Goal: Task Accomplishment & Management: Use online tool/utility

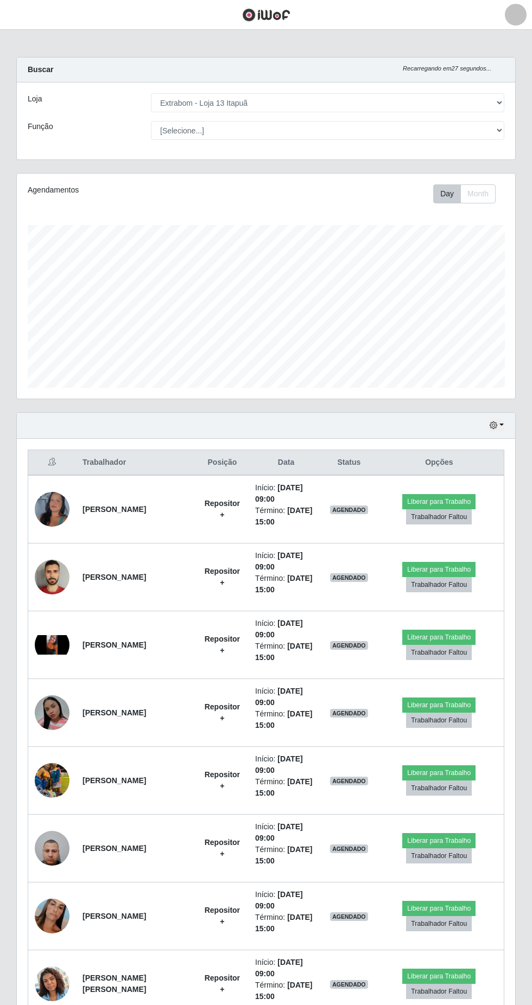
select select "436"
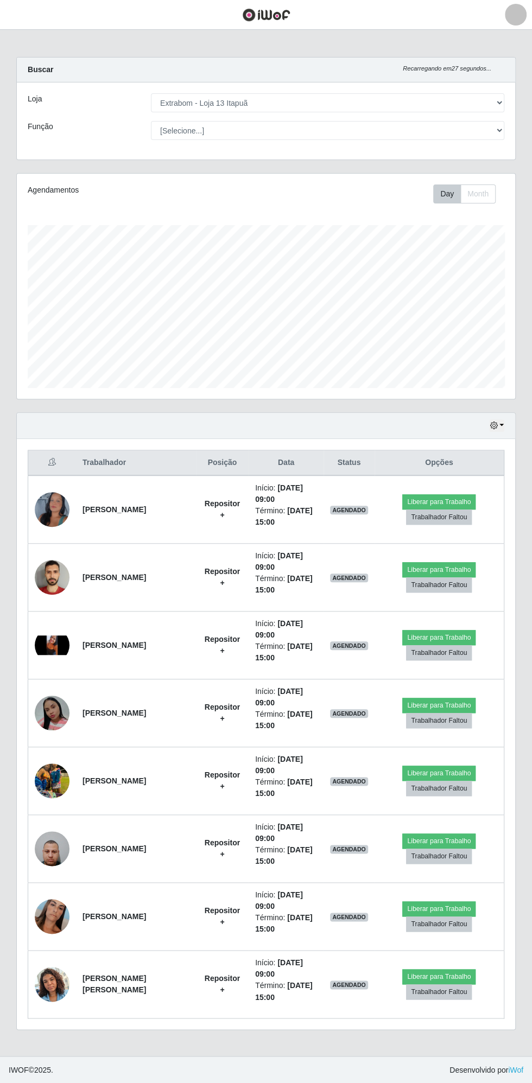
scroll to position [225, 498]
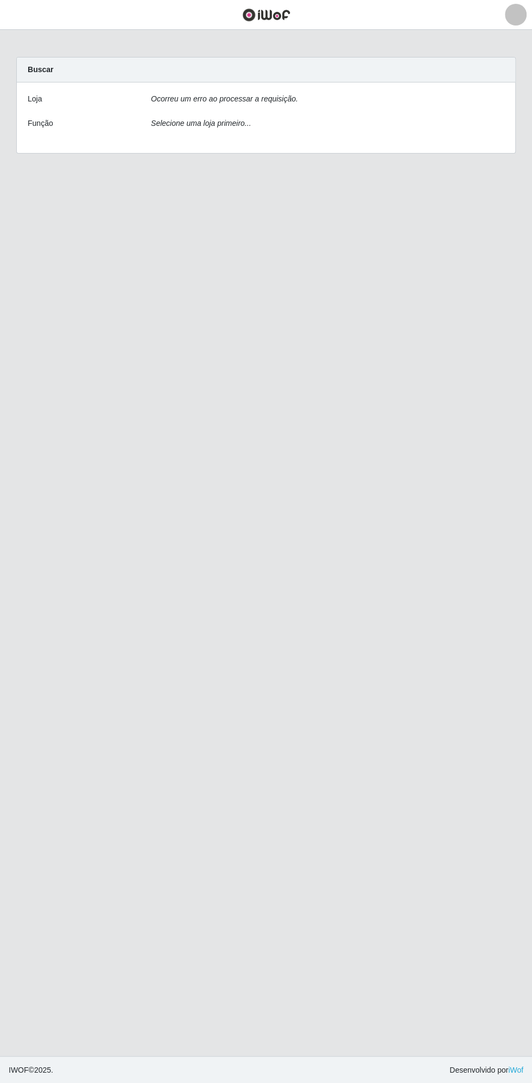
click at [196, 105] on div "Ocorreu um erro ao processar a requisição." at bounding box center [327, 101] width 369 height 16
click at [200, 114] on div "Loja Ocorreu um erro ao processar a requisição. Função Selecione uma loja prime…" at bounding box center [266, 117] width 498 height 71
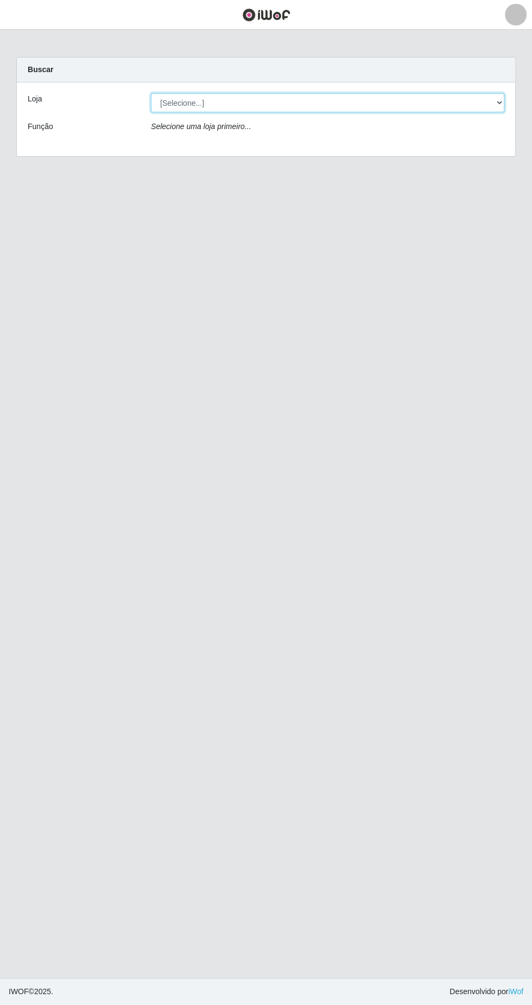
click at [201, 102] on select "[Selecione...] Extrabom - Loja 13 Itapuã" at bounding box center [327, 102] width 353 height 19
select select "436"
click at [151, 93] on select "[Selecione...] Extrabom - Loja 13 Itapuã" at bounding box center [327, 102] width 353 height 19
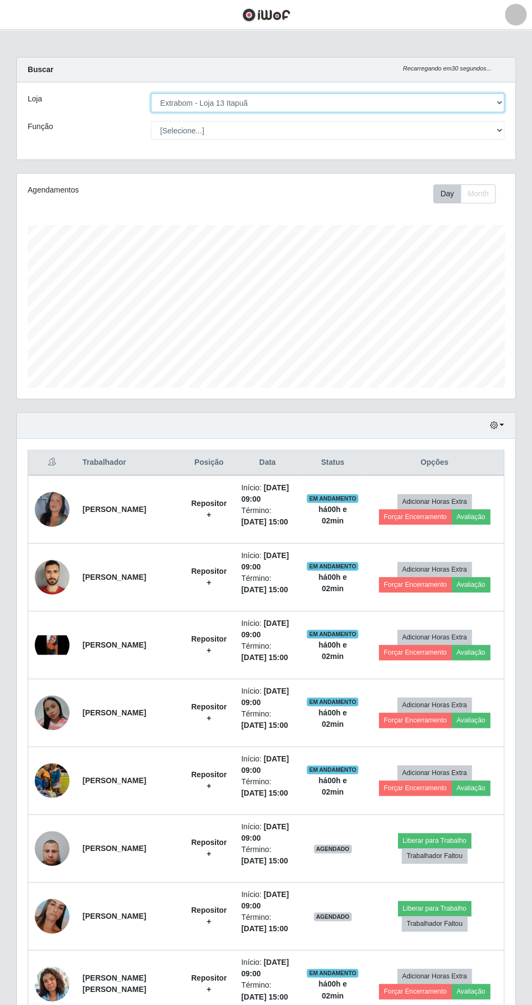
scroll to position [225, 498]
click at [498, 424] on button "button" at bounding box center [496, 425] width 15 height 12
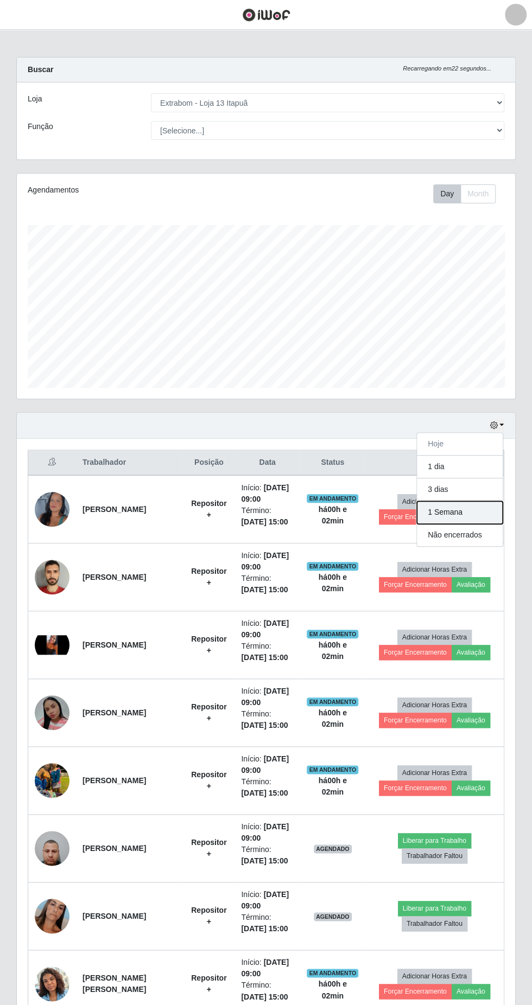
click at [441, 510] on button "1 Semana" at bounding box center [460, 512] width 86 height 23
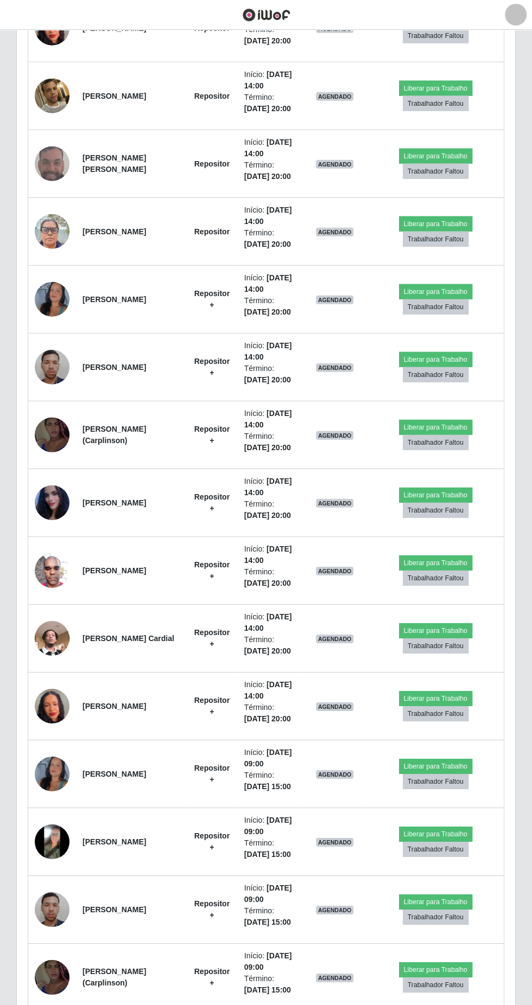
scroll to position [1233, 0]
